Goal: Information Seeking & Learning: Find specific fact

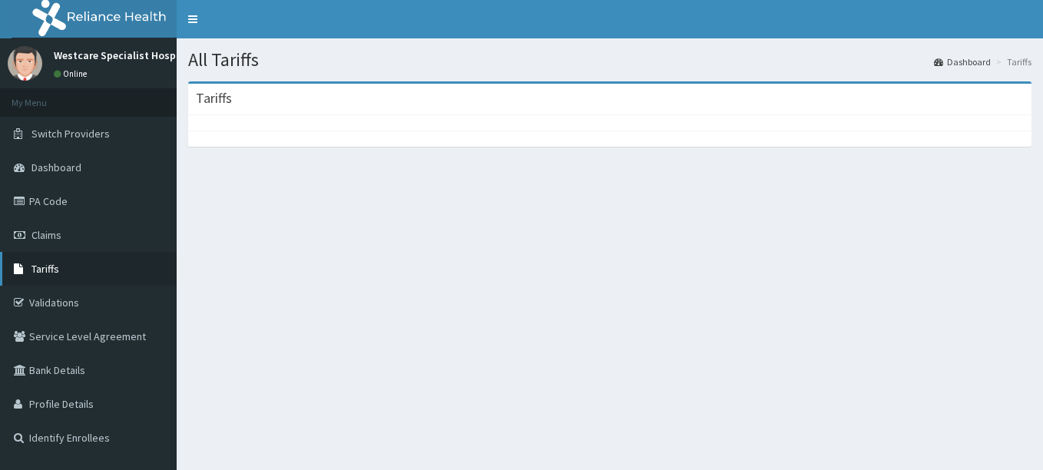
click at [48, 280] on link "Tariffs" at bounding box center [88, 269] width 177 height 34
click at [77, 276] on link "Tariffs" at bounding box center [88, 269] width 177 height 34
click at [79, 273] on link "Tariffs" at bounding box center [88, 269] width 177 height 34
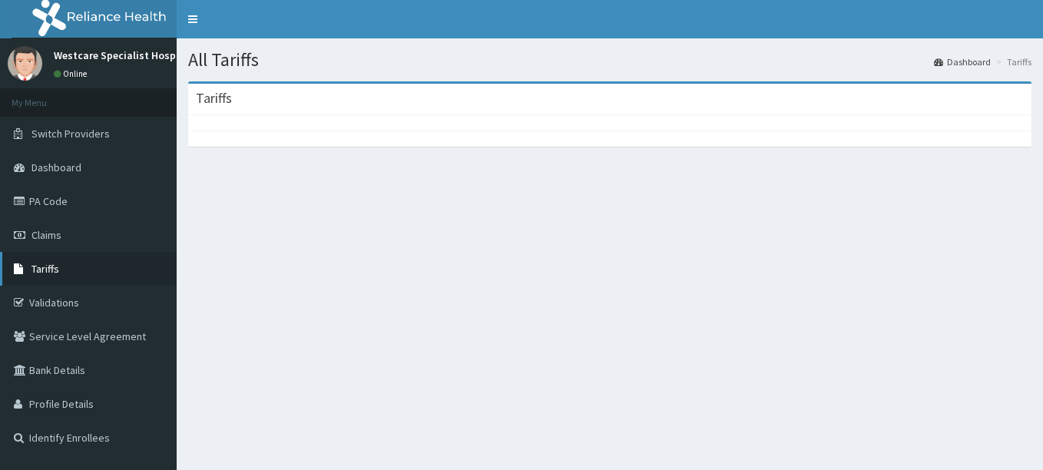
click at [94, 259] on link "Tariffs" at bounding box center [88, 269] width 177 height 34
click at [76, 233] on link "Claims" at bounding box center [88, 235] width 177 height 34
click at [65, 272] on link "Tariffs" at bounding box center [88, 269] width 177 height 34
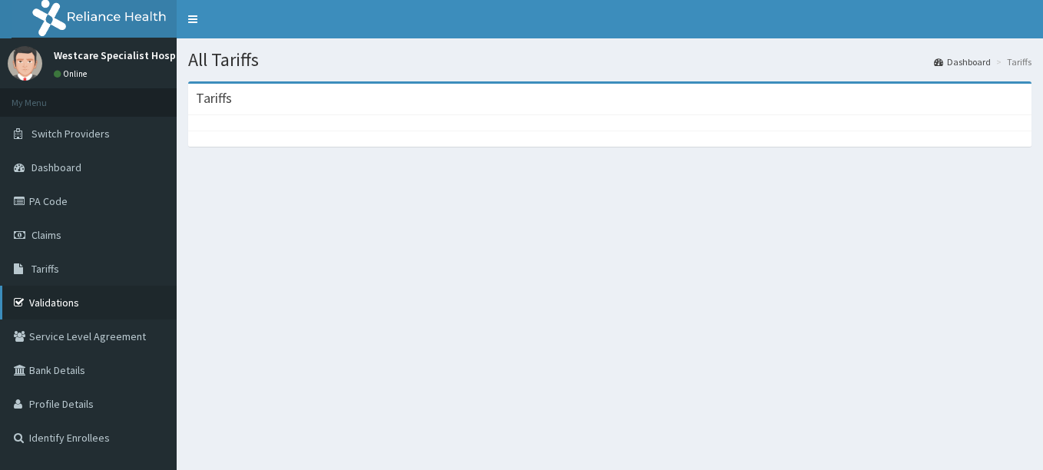
click at [52, 298] on link "Validations" at bounding box center [88, 303] width 177 height 34
click at [50, 271] on span "Tariffs" at bounding box center [45, 269] width 28 height 14
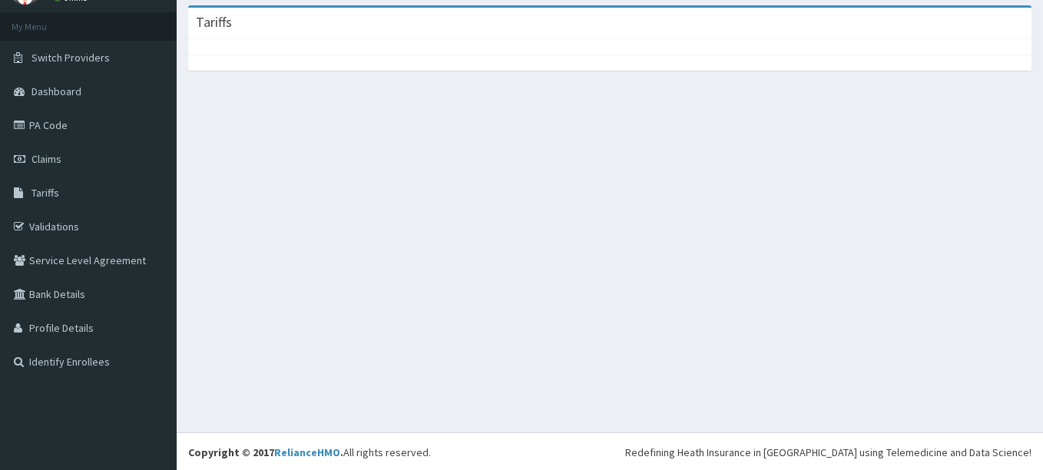
scroll to position [78, 0]
click at [69, 189] on link "Tariffs" at bounding box center [88, 191] width 177 height 34
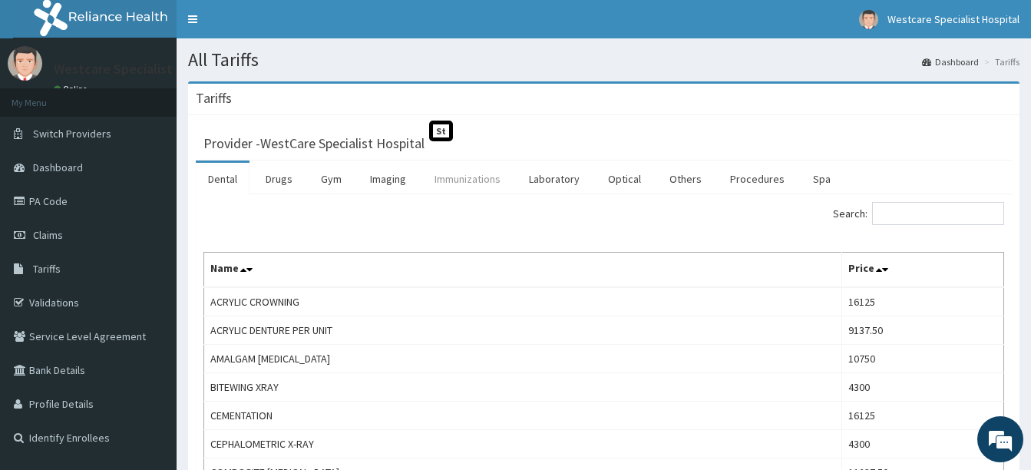
click at [465, 176] on link "Immunizations" at bounding box center [467, 179] width 91 height 32
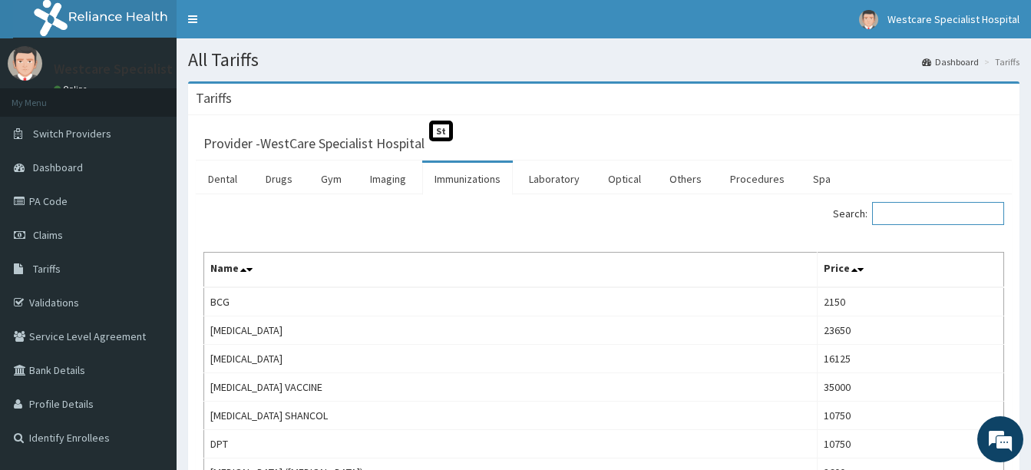
click at [911, 214] on input "Search:" at bounding box center [938, 213] width 132 height 23
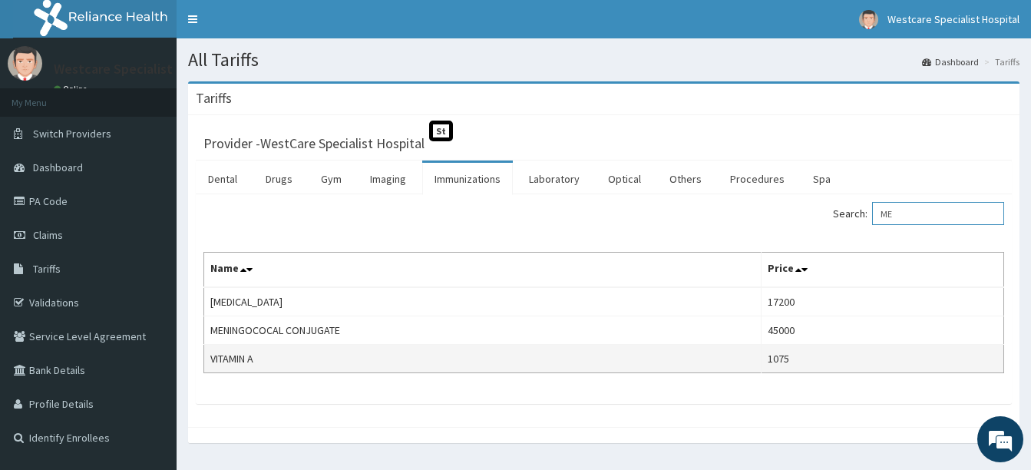
type input "M"
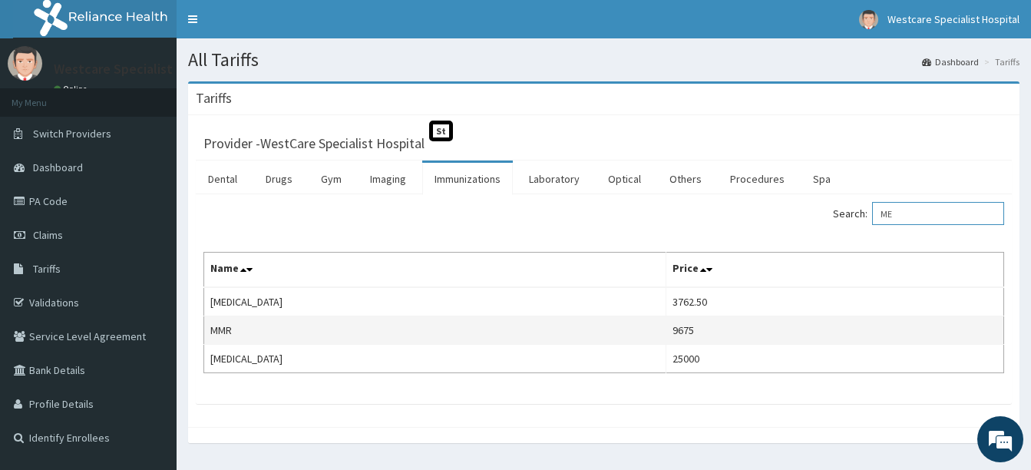
type input "M"
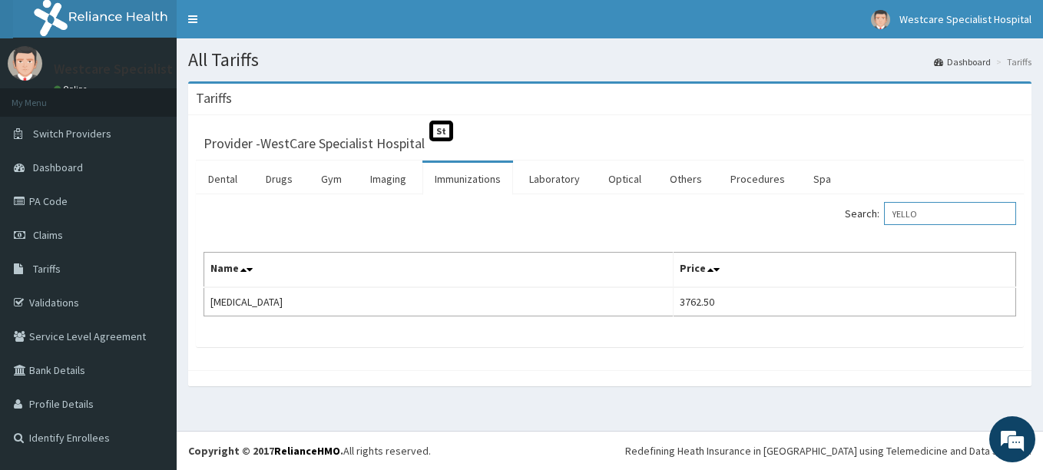
type input "YELLO"
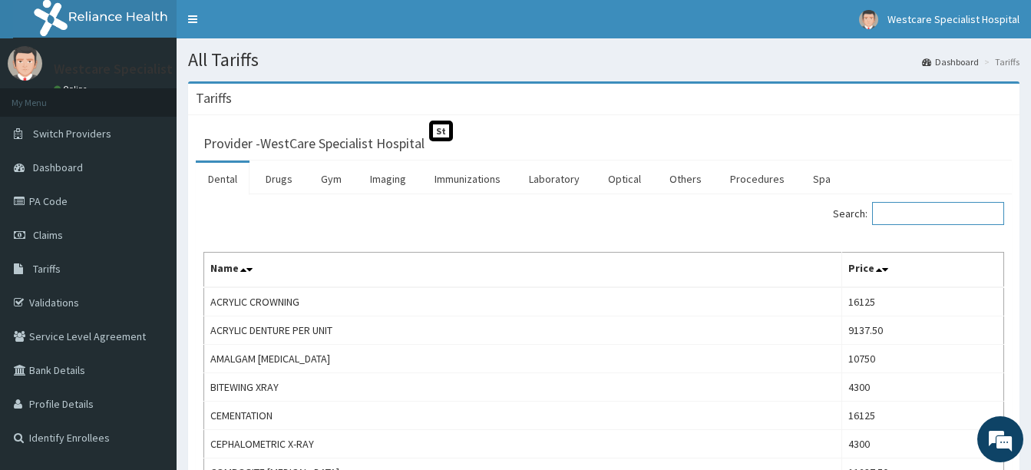
click at [923, 220] on input "Search:" at bounding box center [938, 213] width 132 height 23
click at [728, 178] on link "Procedures" at bounding box center [757, 179] width 79 height 32
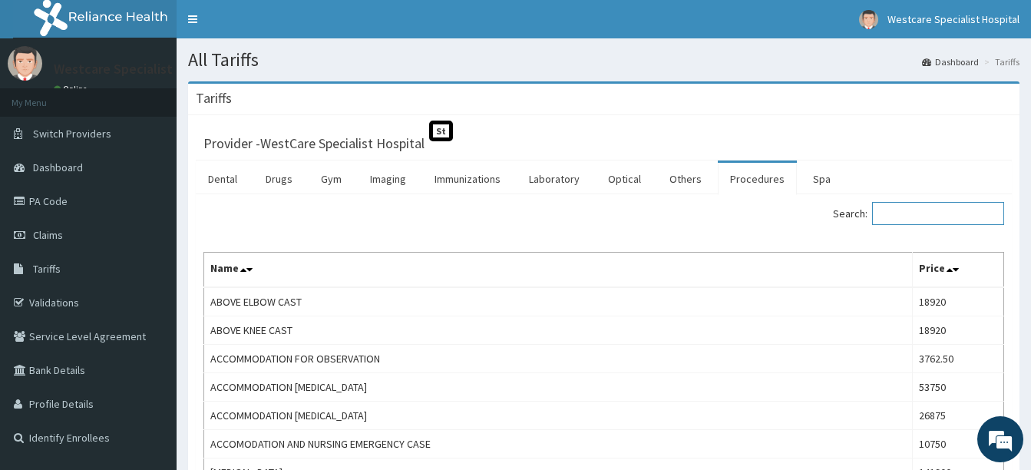
click at [908, 212] on input "Search:" at bounding box center [938, 213] width 132 height 23
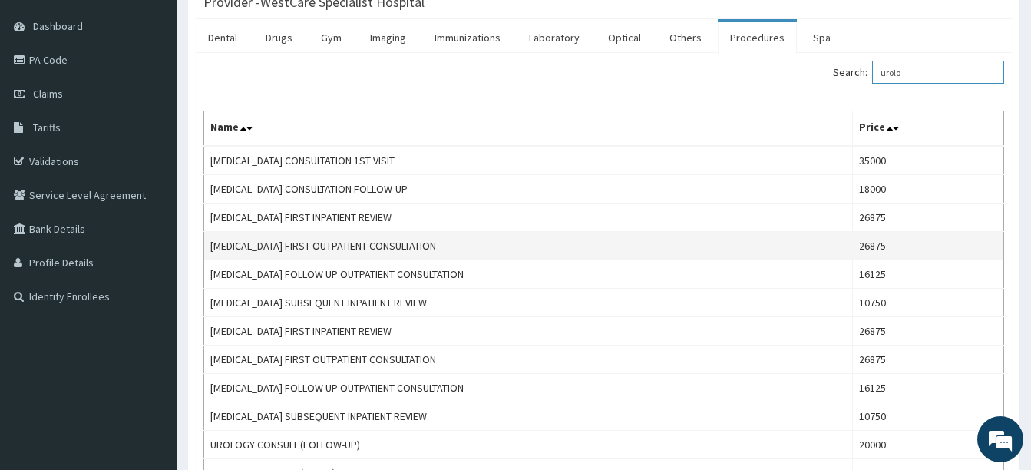
scroll to position [230, 0]
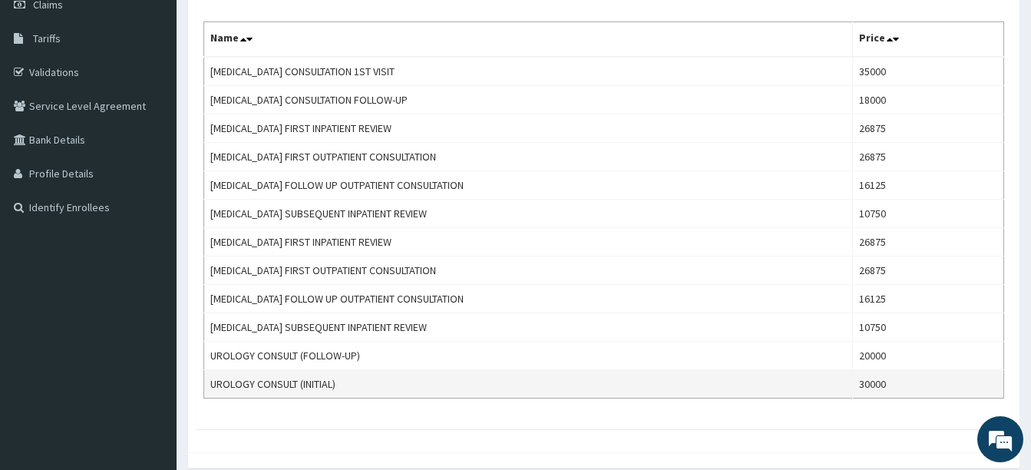
type input "urolo"
drag, startPoint x: 345, startPoint y: 381, endPoint x: 212, endPoint y: 394, distance: 134.2
click at [212, 394] on td "UROLOGY CONSULT (INITIAL)" at bounding box center [528, 384] width 649 height 28
copy td "UROLOGY CONSULT (INITIAL)"
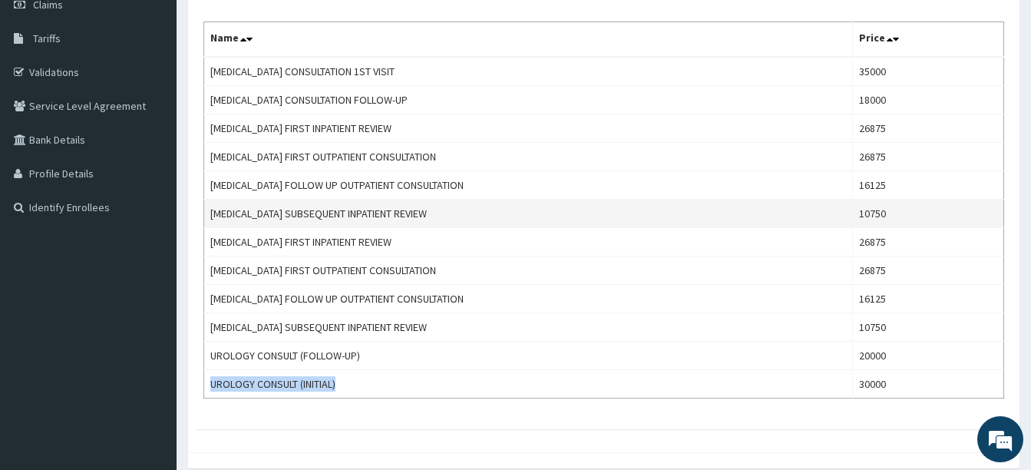
copy td "UROLOGY CONSULT (INITIAL)"
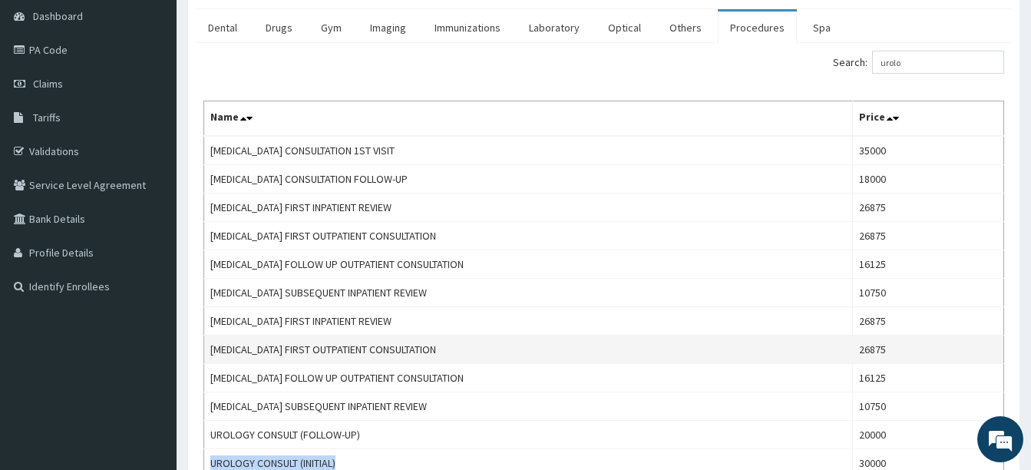
scroll to position [64, 0]
